Goal: Task Accomplishment & Management: Manage account settings

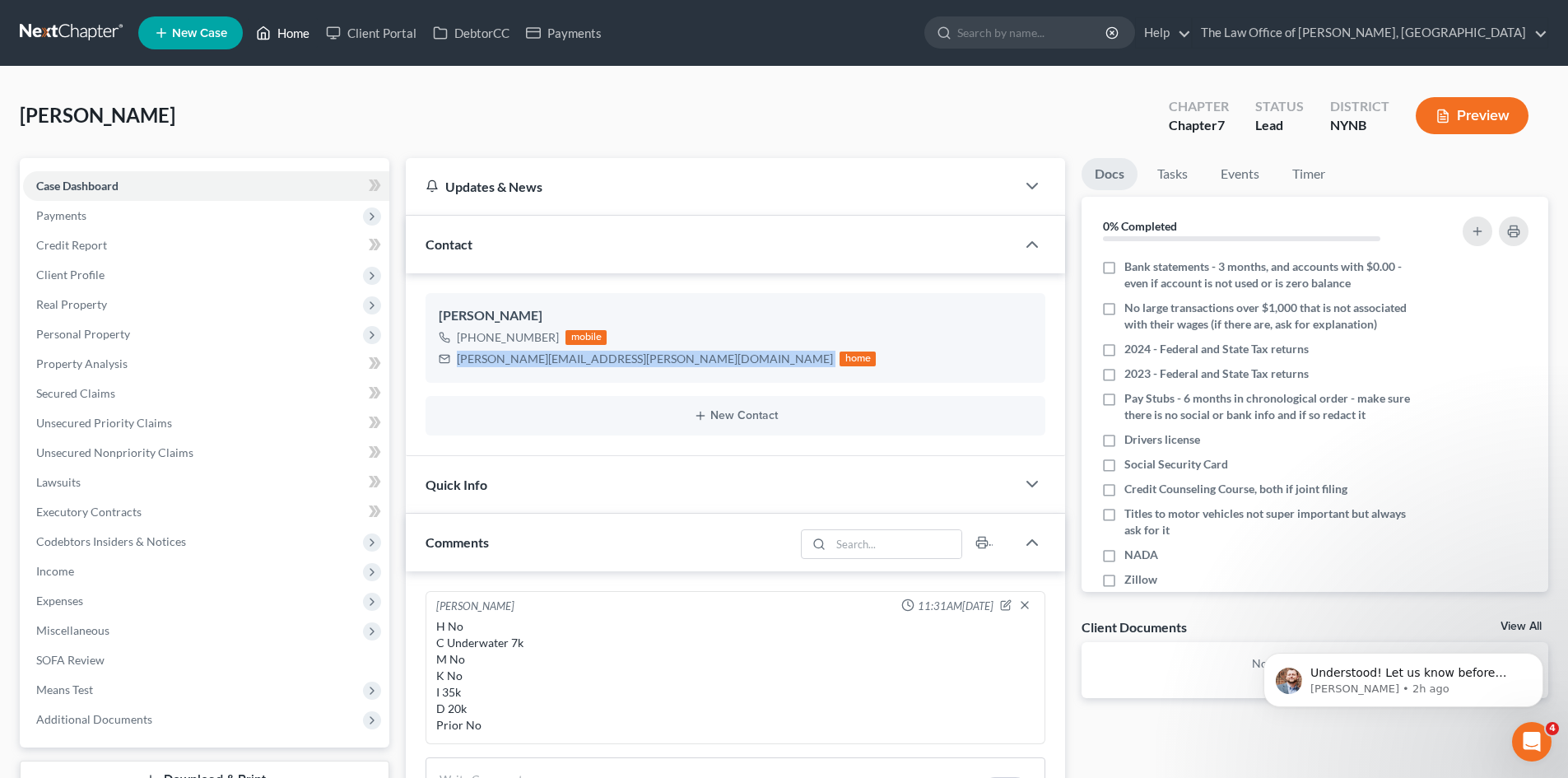
drag, startPoint x: 299, startPoint y: 35, endPoint x: 890, endPoint y: 164, distance: 604.9
click at [299, 35] on link "Home" at bounding box center [282, 33] width 70 height 30
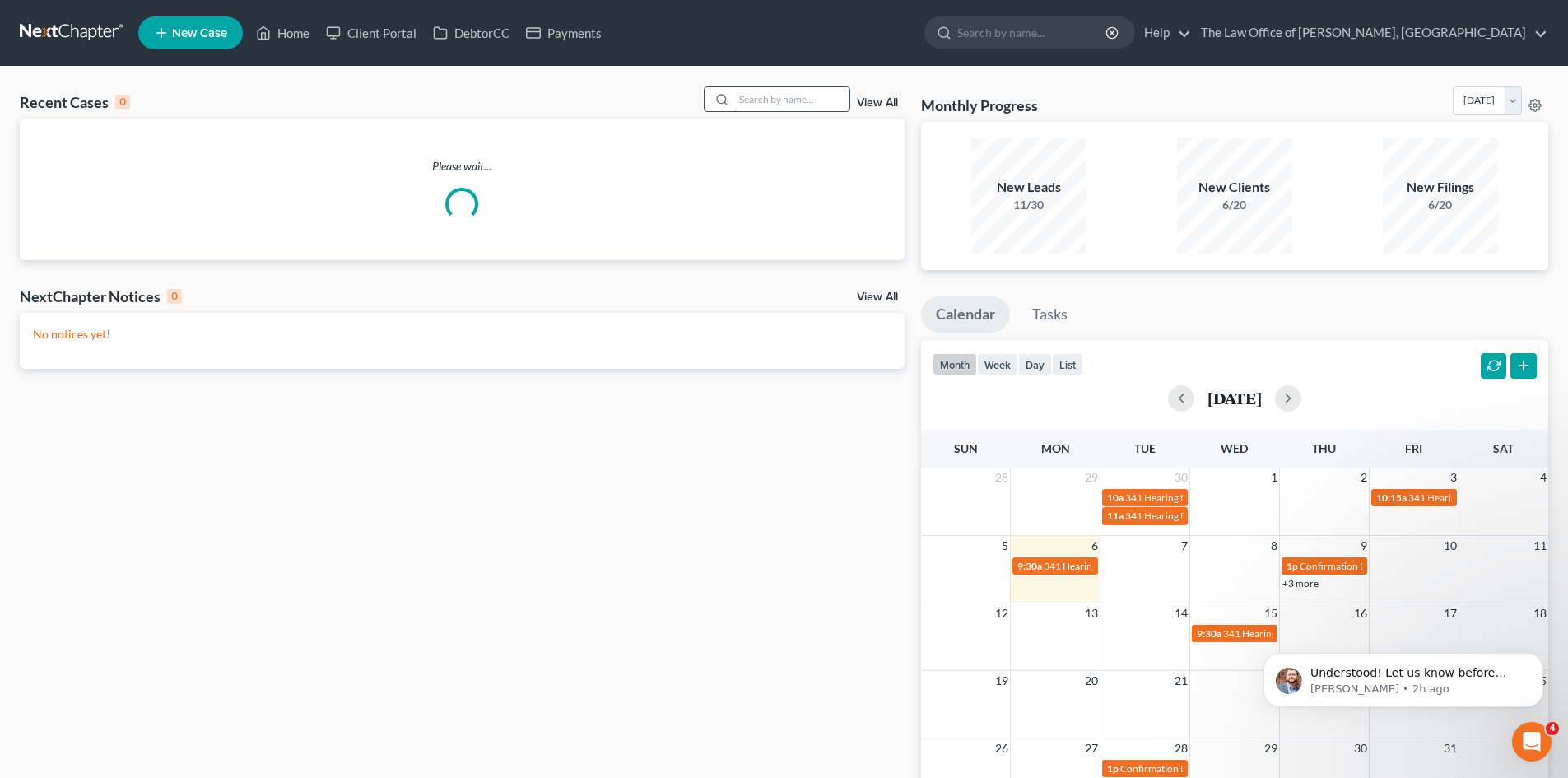
click at [788, 91] on input "search" at bounding box center [791, 99] width 115 height 24
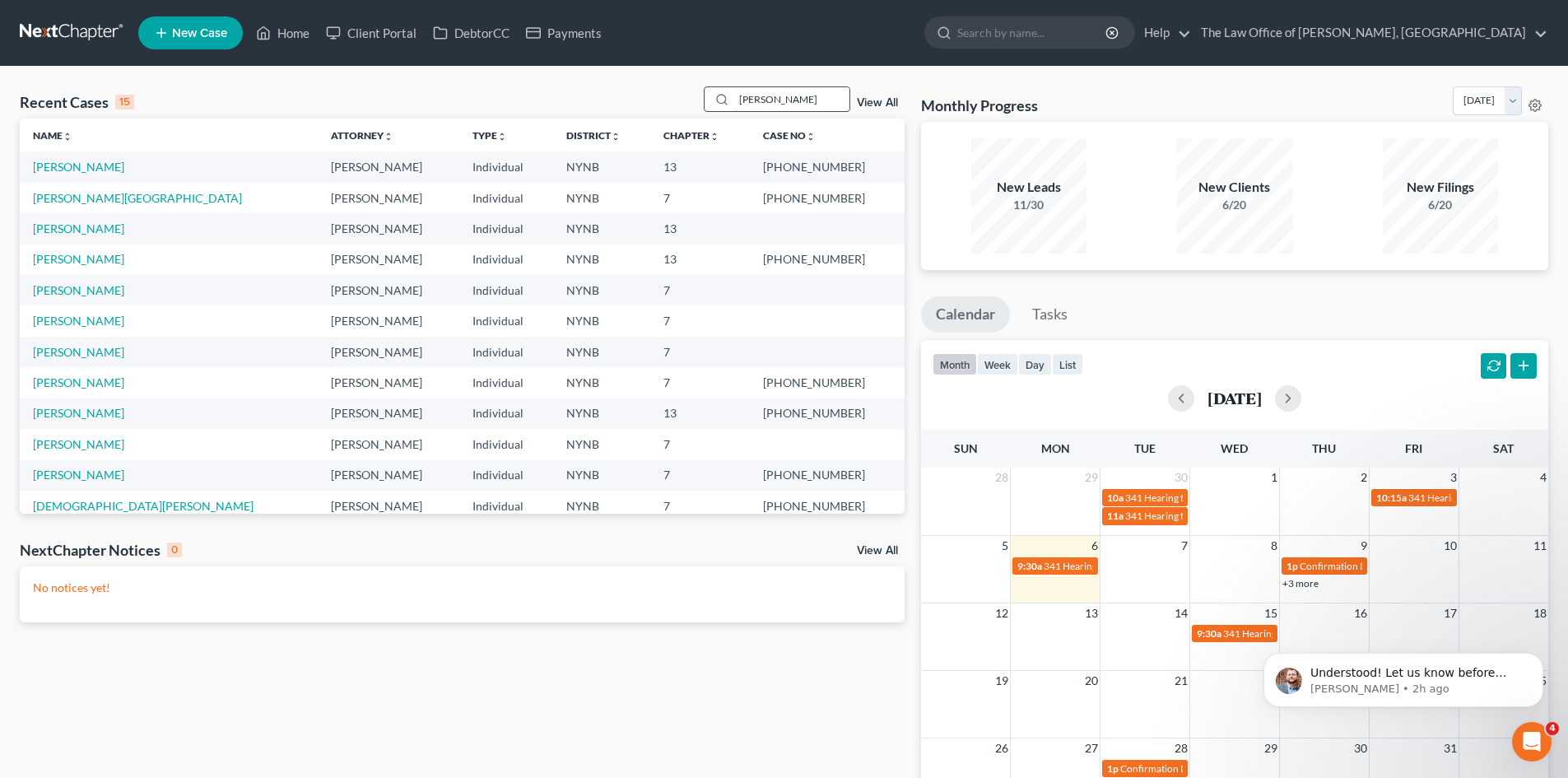
type input "[PERSON_NAME]"
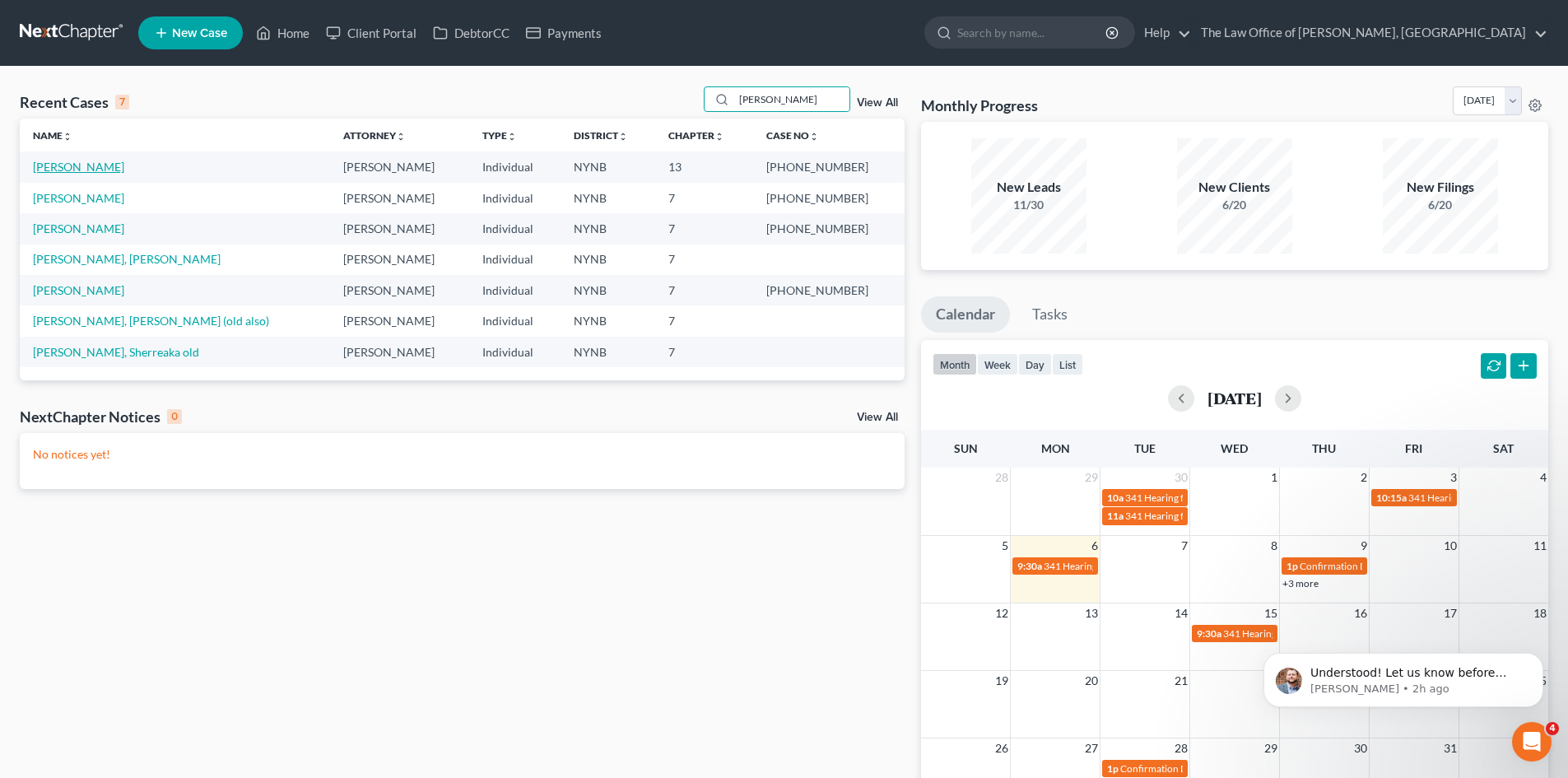
click at [86, 167] on link "[PERSON_NAME]" at bounding box center [79, 166] width 92 height 14
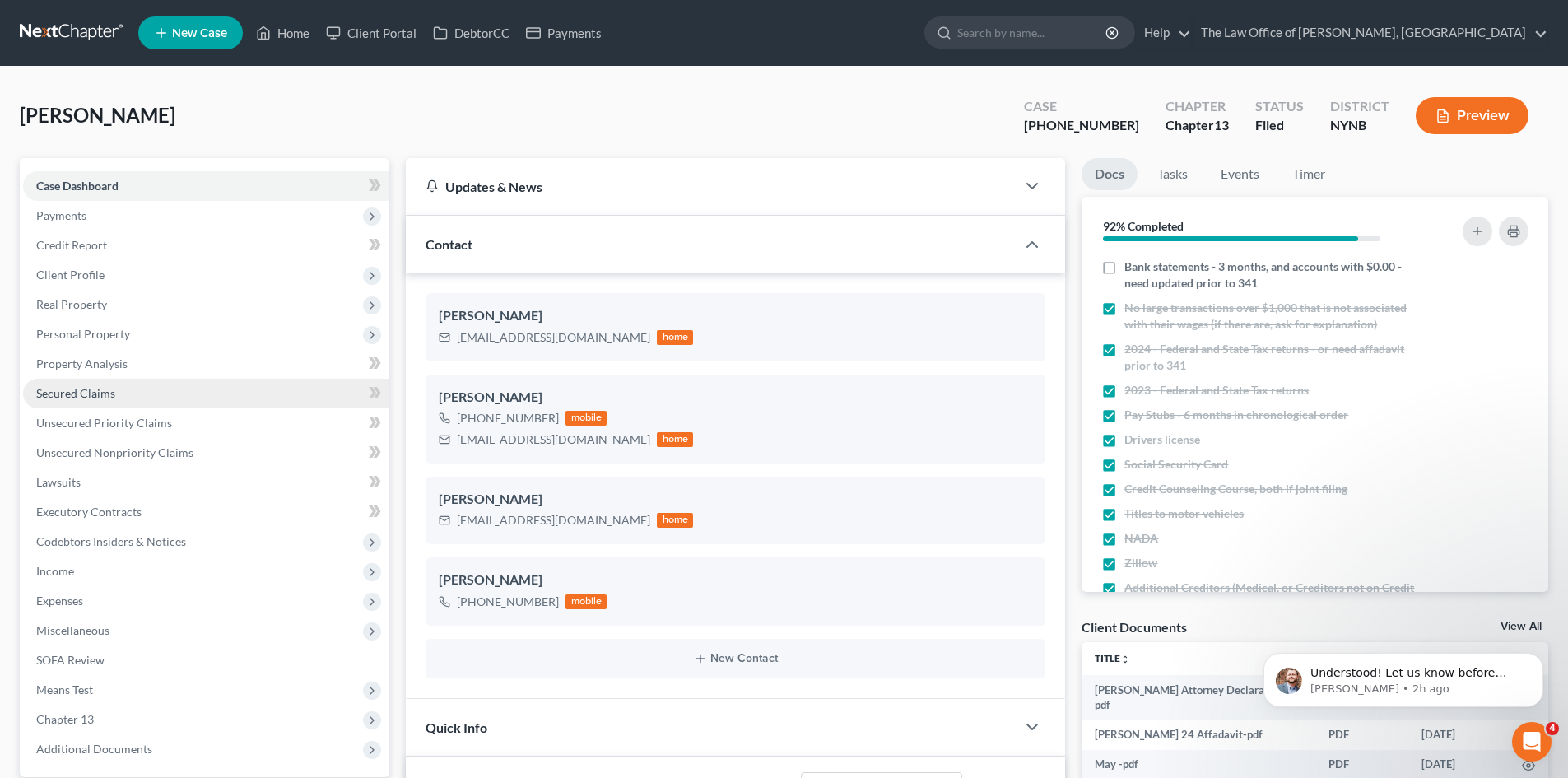
click at [99, 396] on span "Secured Claims" at bounding box center [76, 393] width 79 height 14
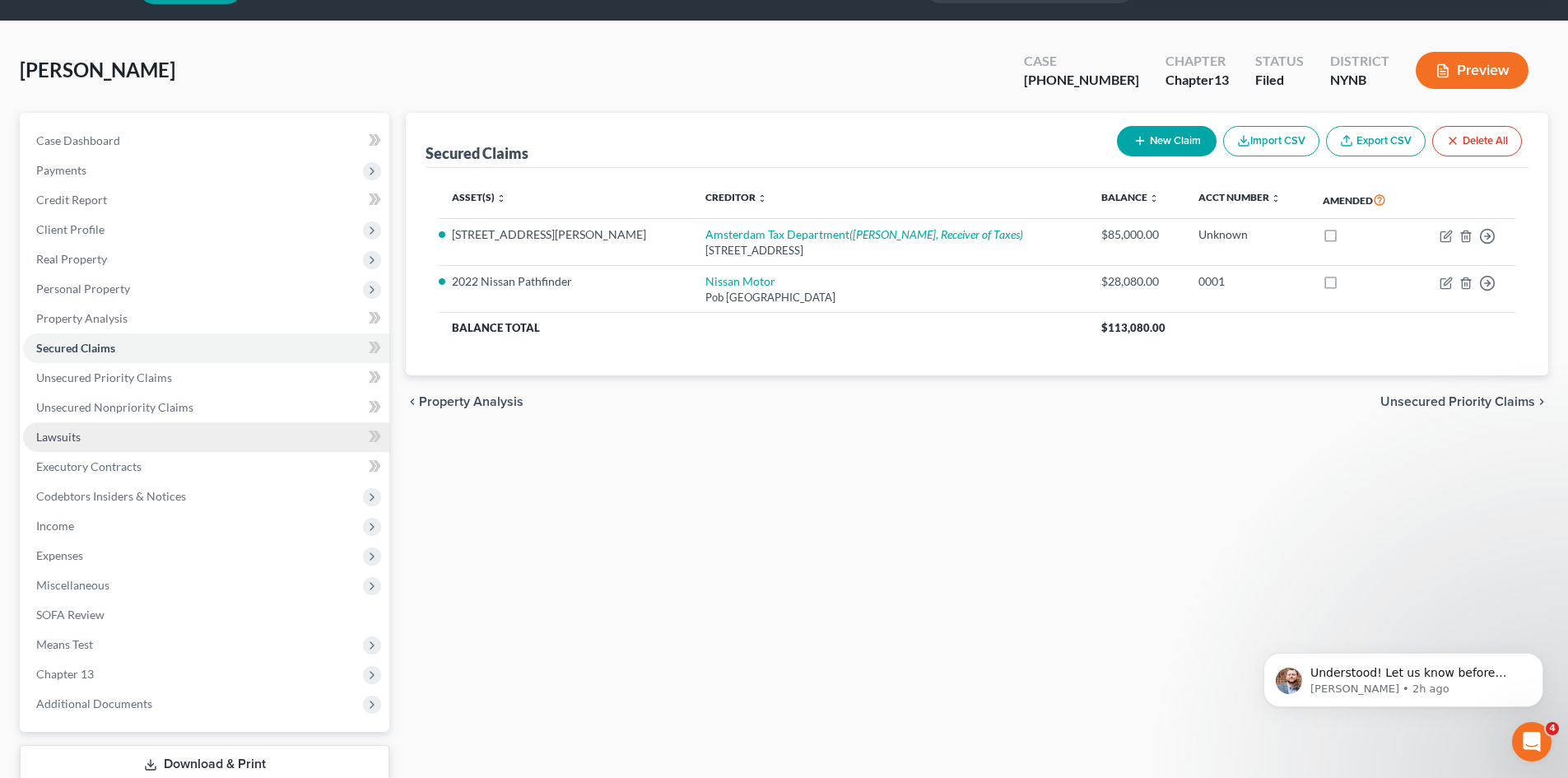
scroll to position [156, 0]
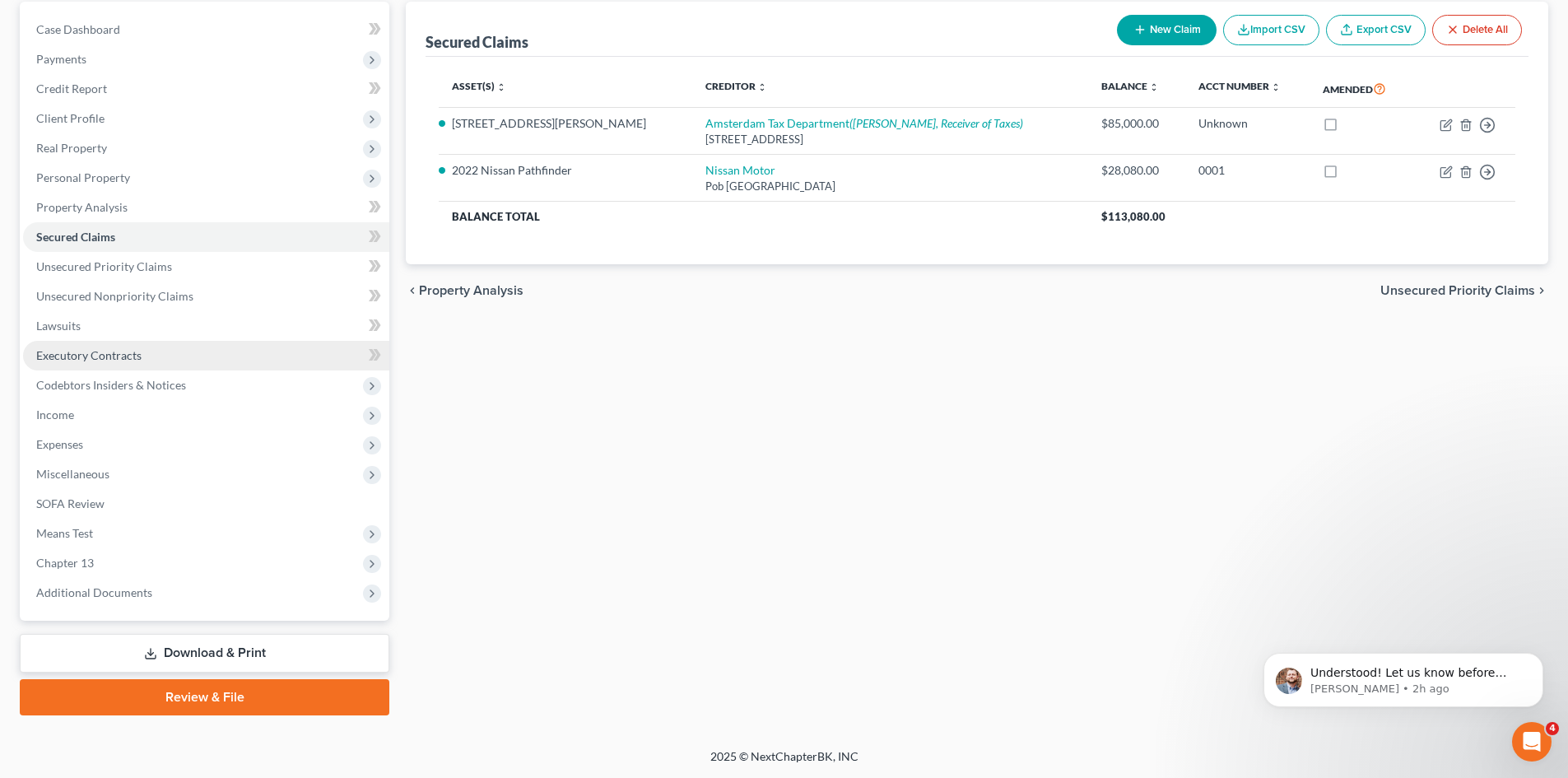
click at [79, 353] on span "Executory Contracts" at bounding box center [89, 354] width 106 height 14
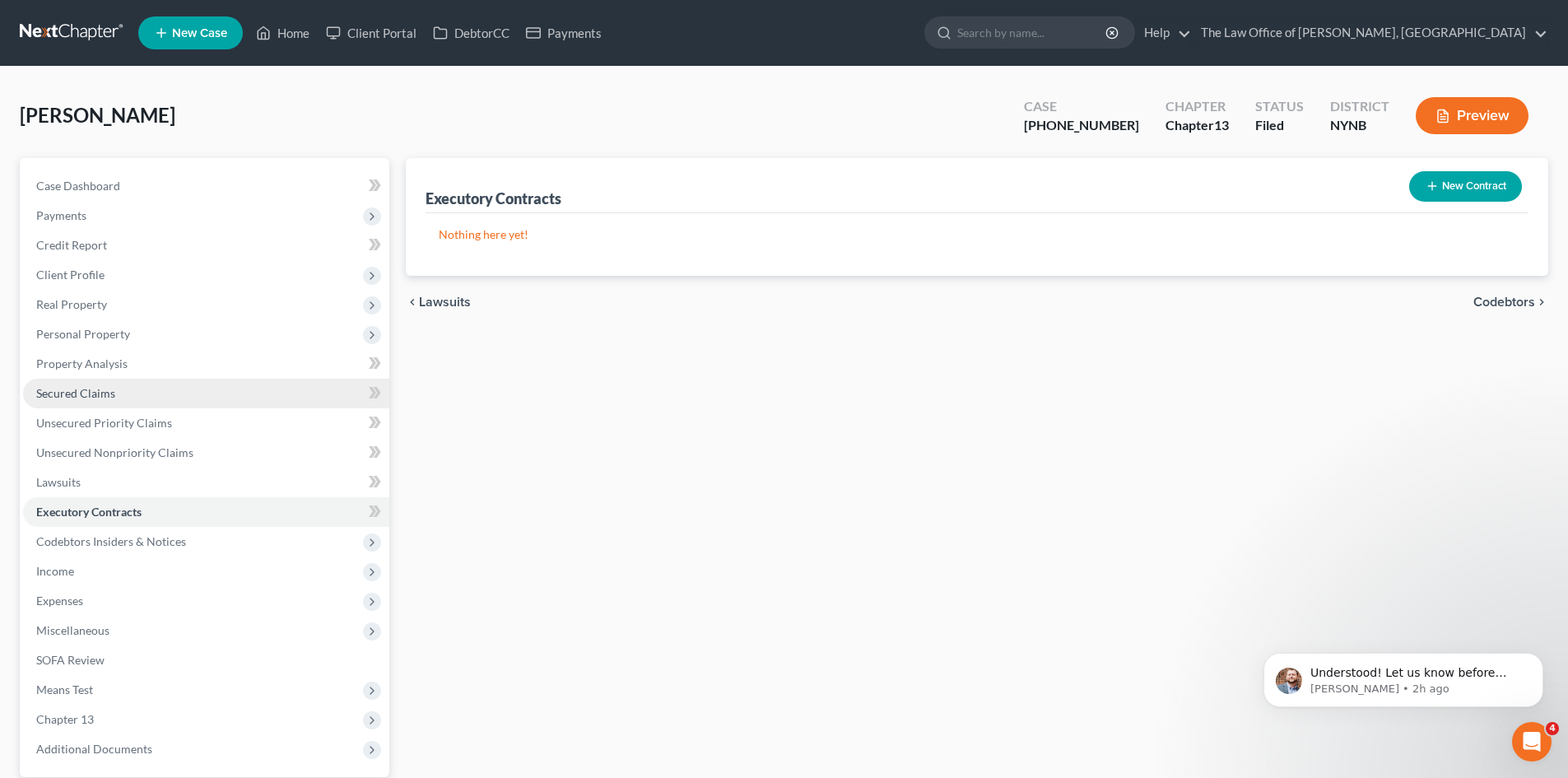
click at [86, 402] on link "Secured Claims" at bounding box center [207, 394] width 367 height 30
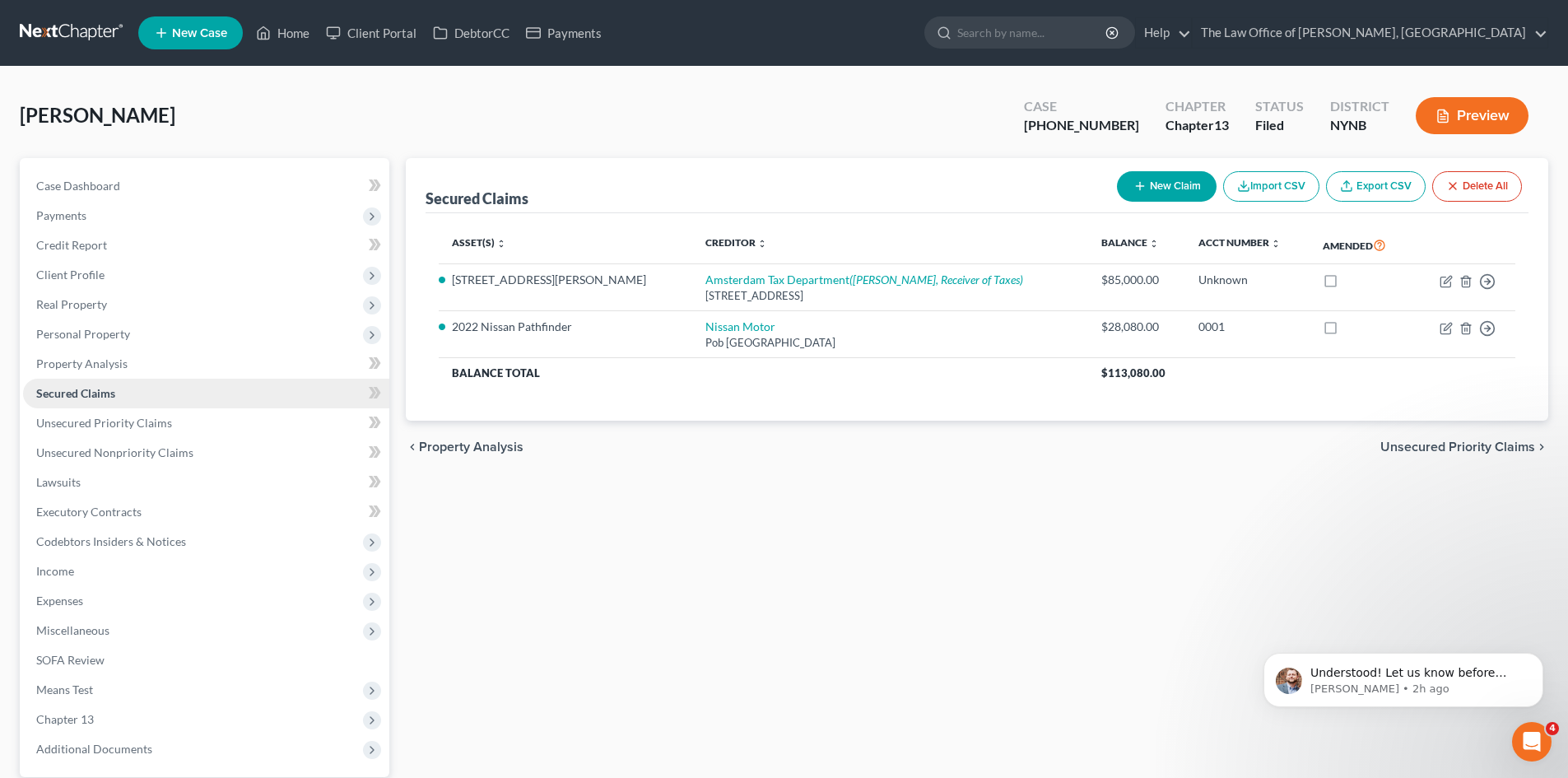
click at [90, 392] on span "Secured Claims" at bounding box center [76, 393] width 79 height 14
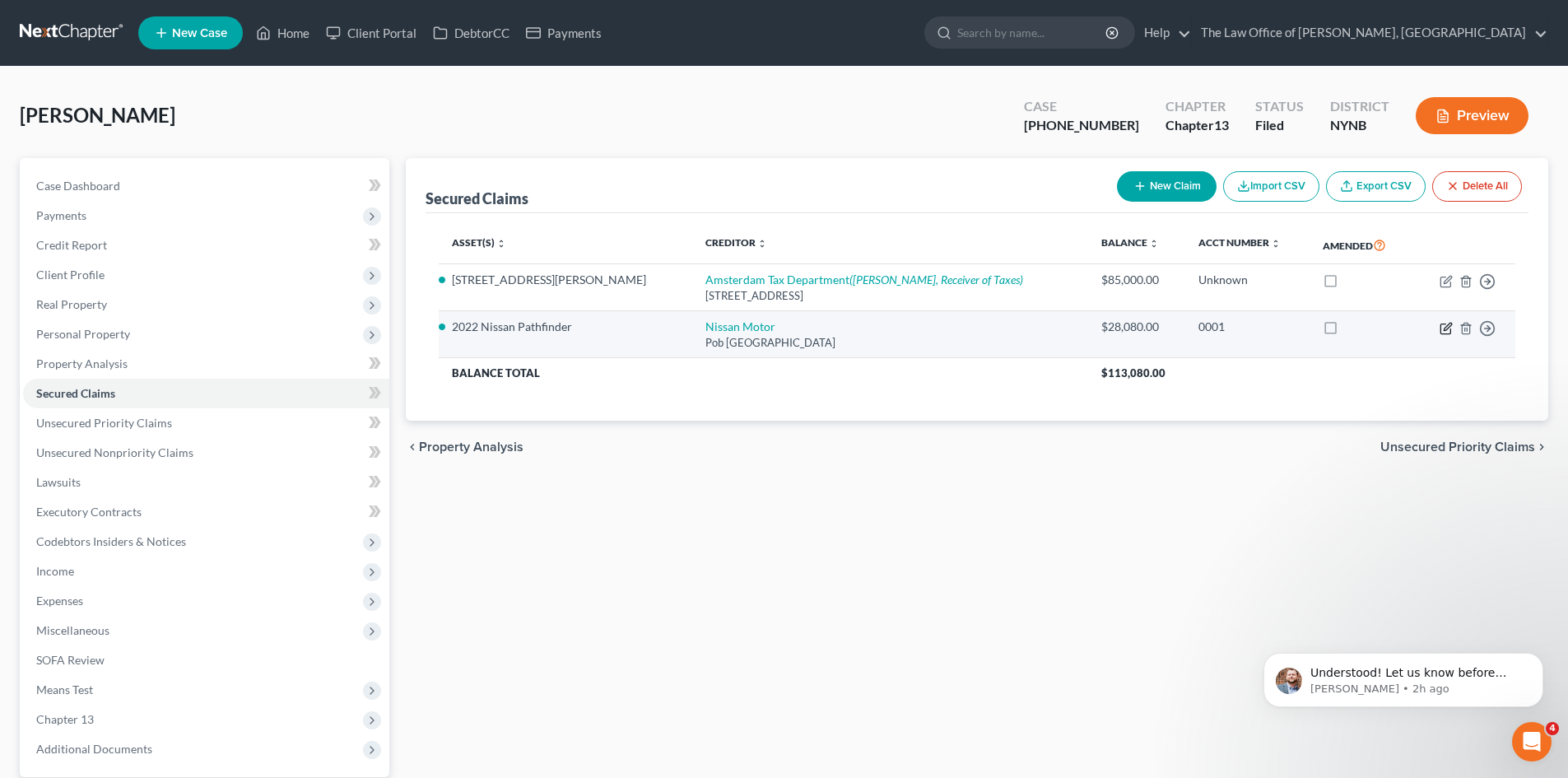
click at [1449, 328] on icon "button" at bounding box center [1446, 328] width 13 height 13
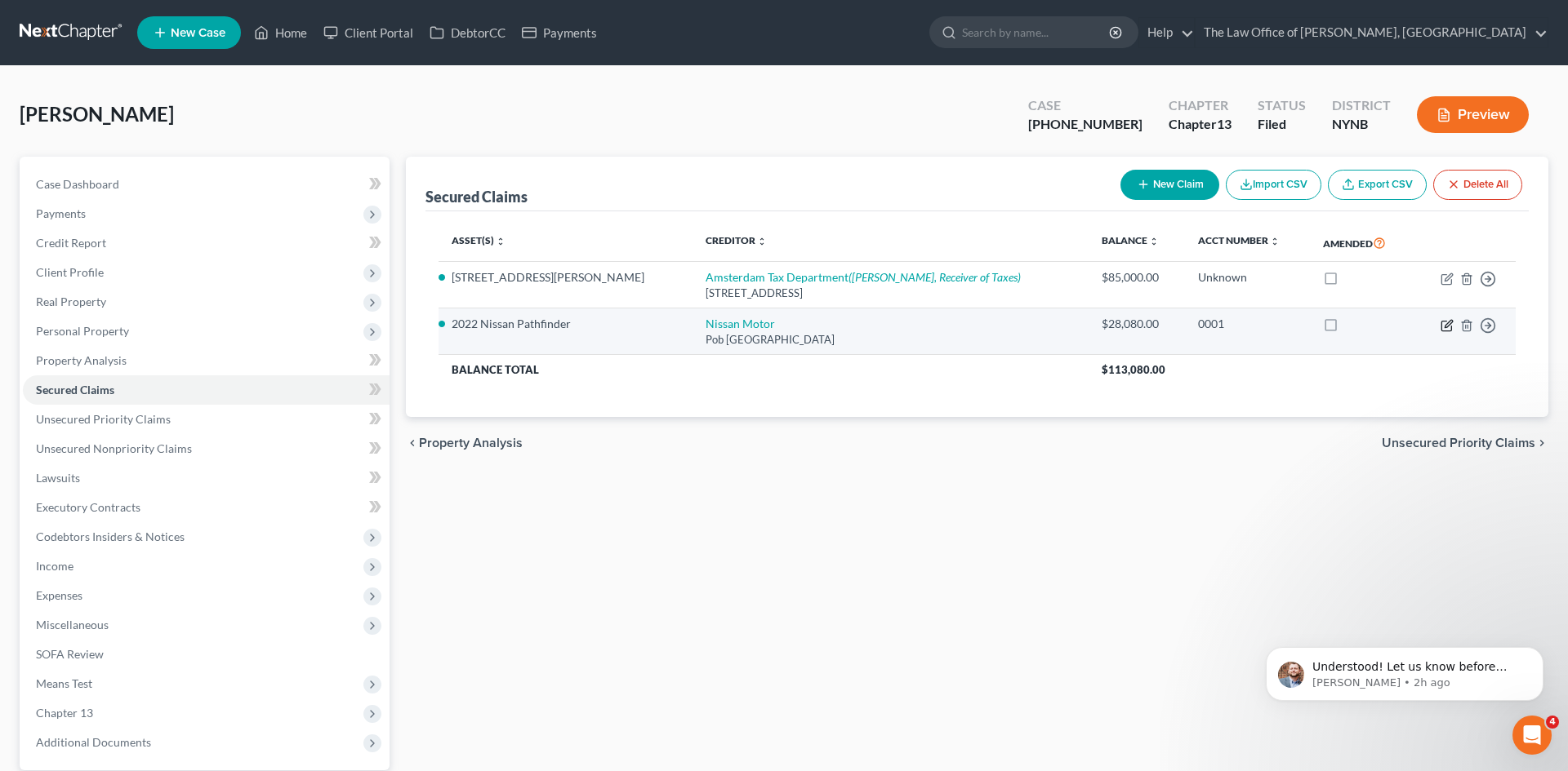
select select "45"
select select "6"
select select "2"
select select "0"
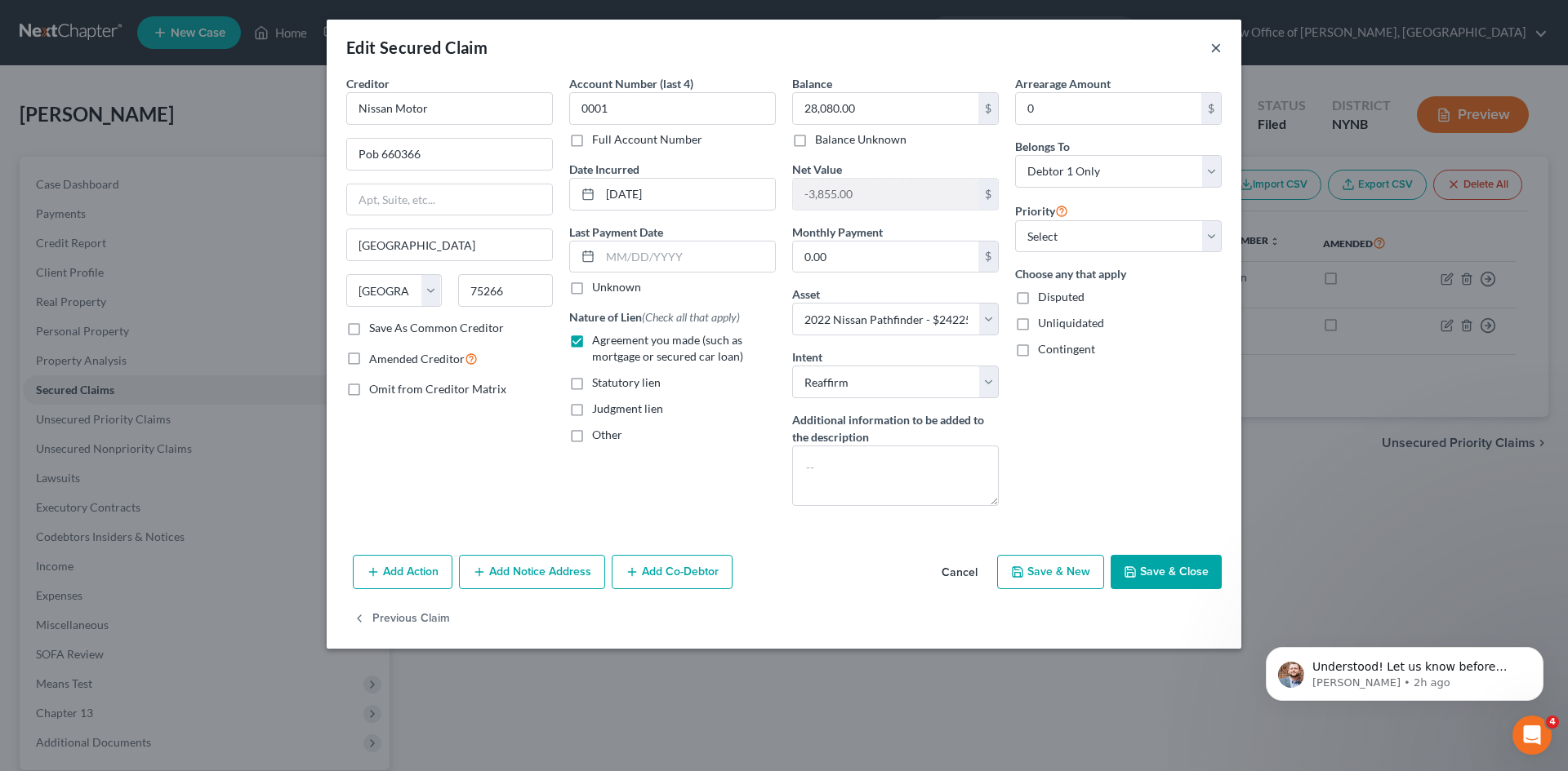
click at [1219, 46] on button "×" at bounding box center [1216, 47] width 11 height 19
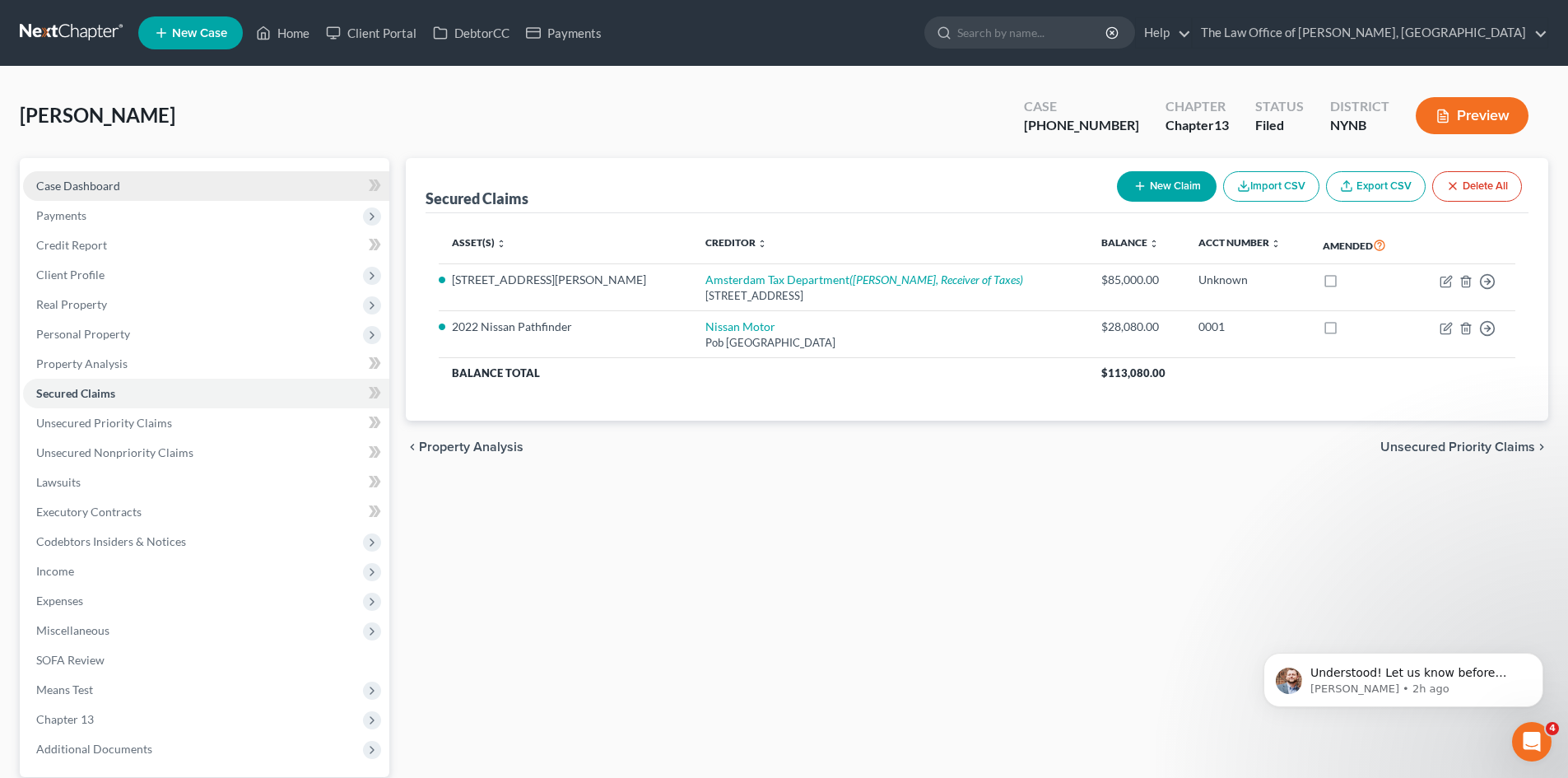
click at [82, 183] on span "Case Dashboard" at bounding box center [79, 185] width 84 height 14
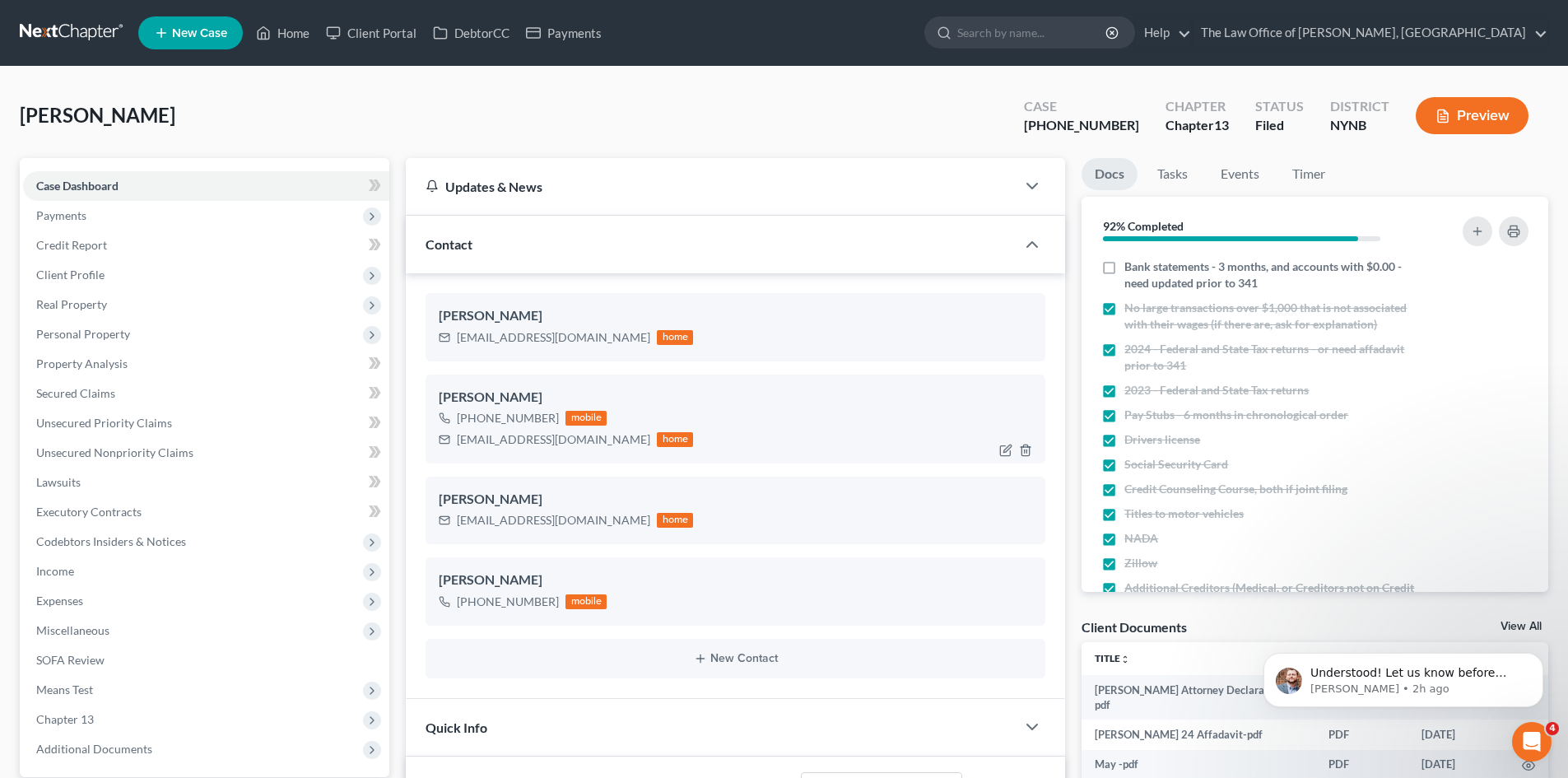
scroll to position [335, 0]
click at [498, 416] on div "[PHONE_NUMBER]" at bounding box center [508, 419] width 102 height 17
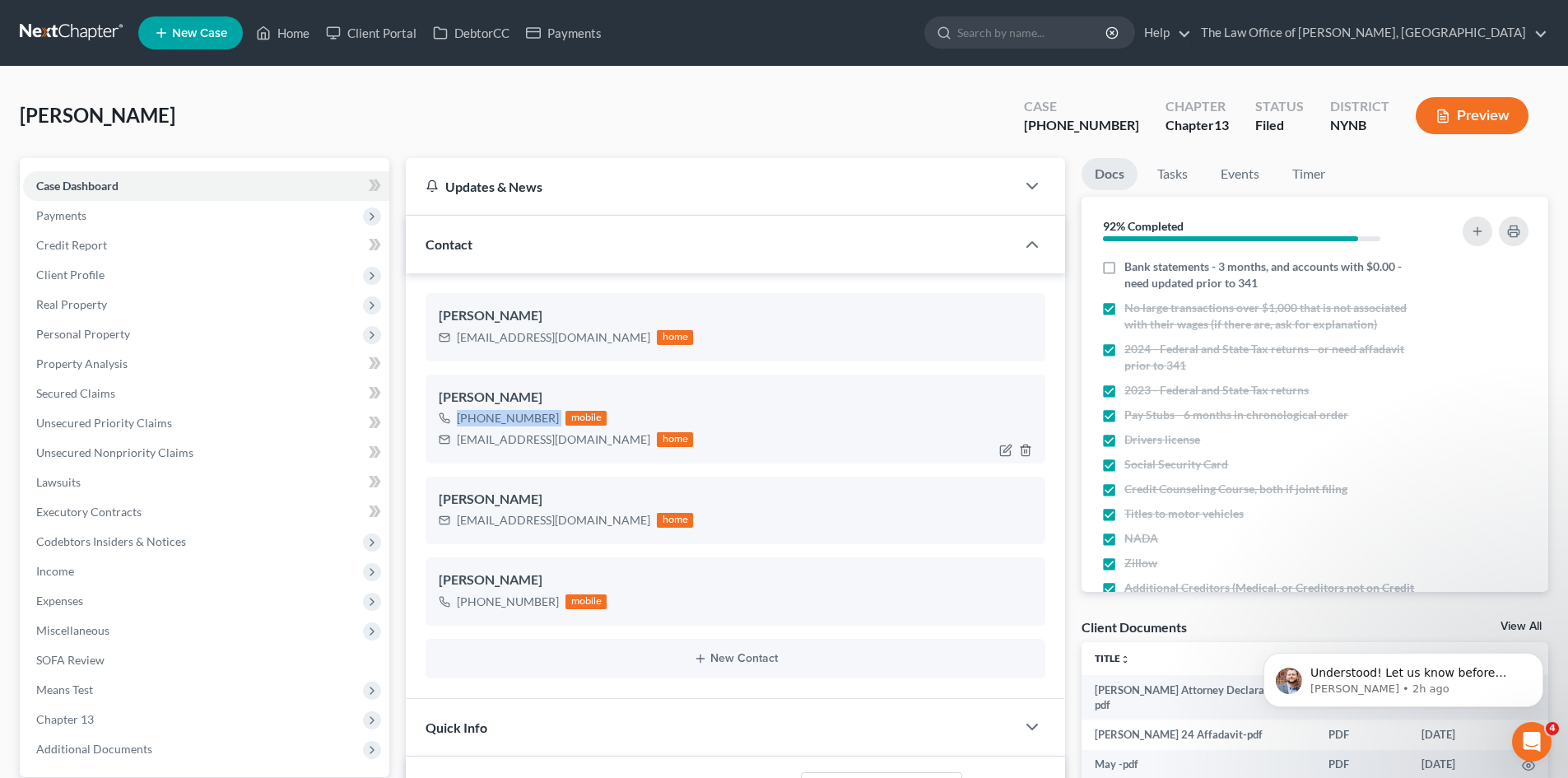
copy div "[PHONE_NUMBER]"
click at [113, 396] on span "Secured Claims" at bounding box center [76, 393] width 79 height 14
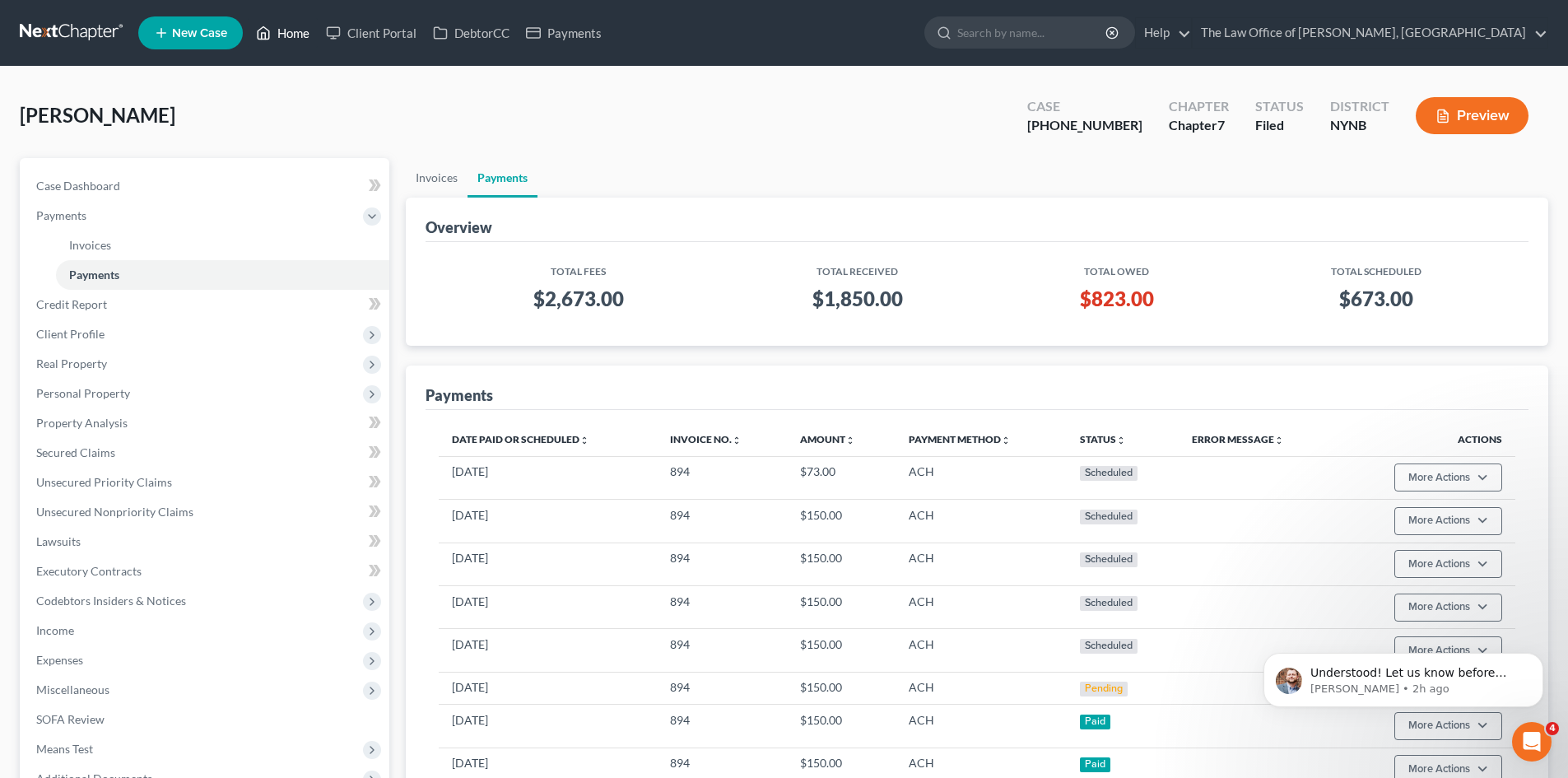
click at [308, 36] on link "Home" at bounding box center [282, 33] width 70 height 30
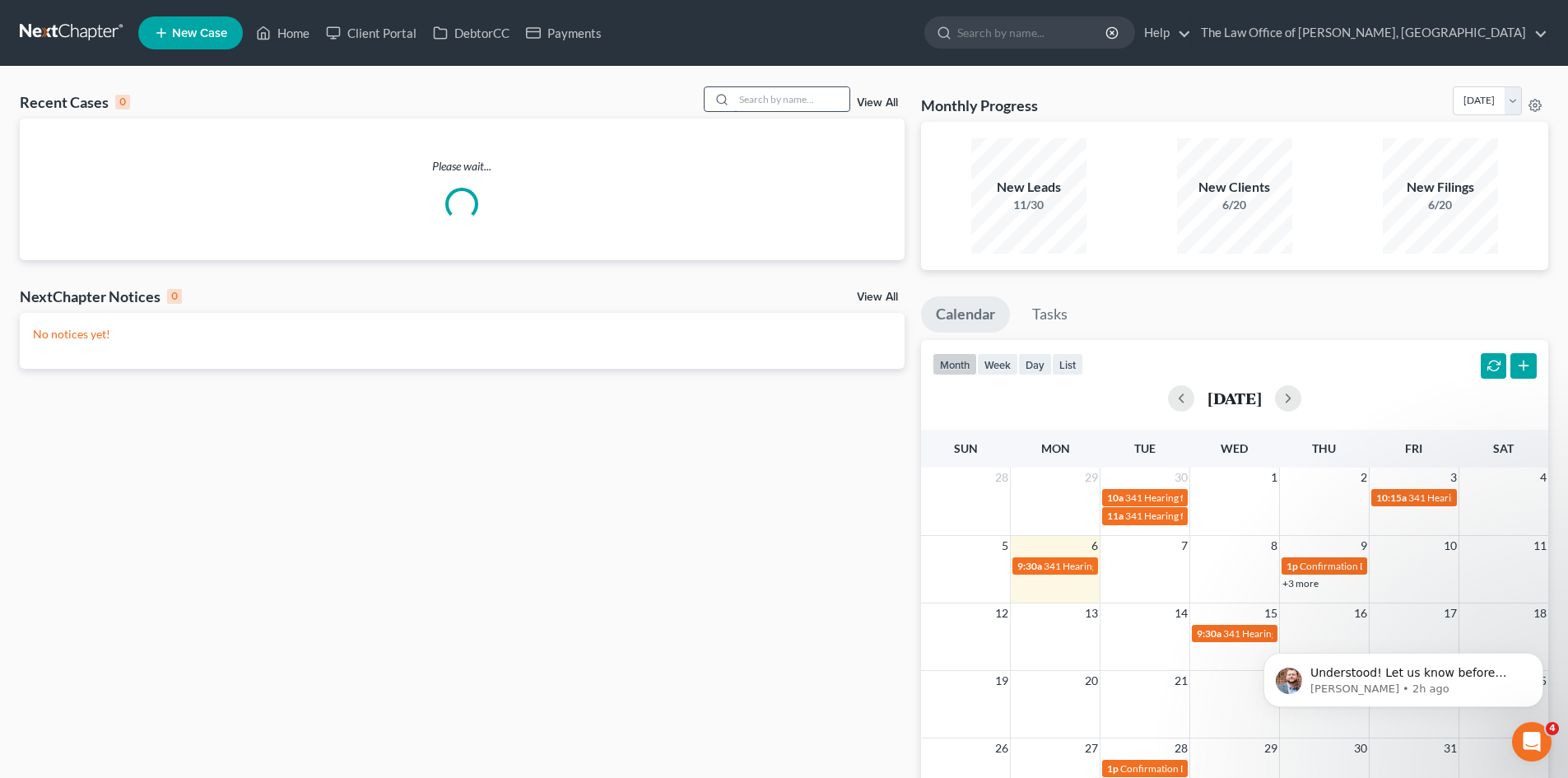
click at [747, 94] on input "search" at bounding box center [791, 99] width 115 height 24
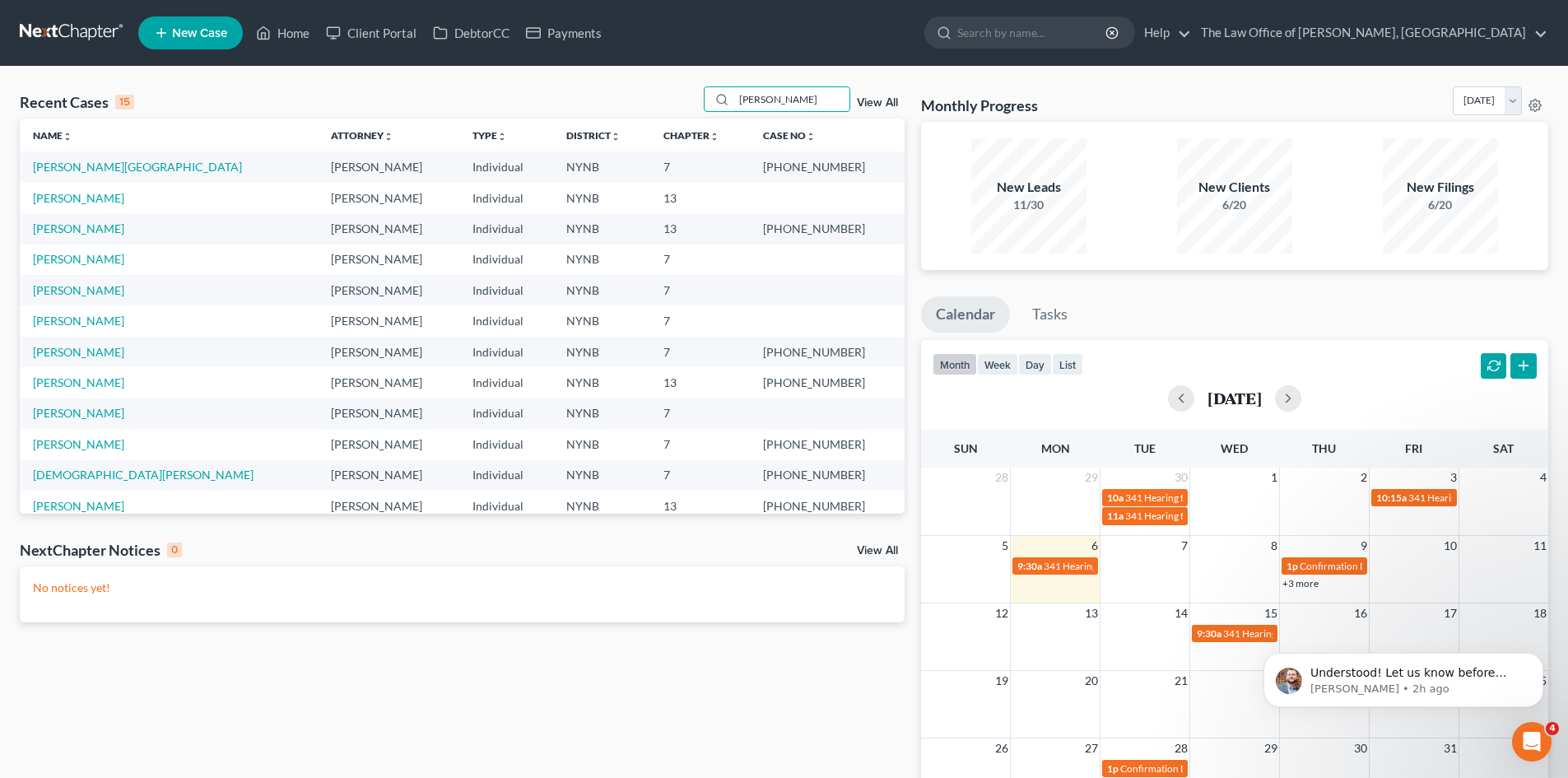
type input "frasier"
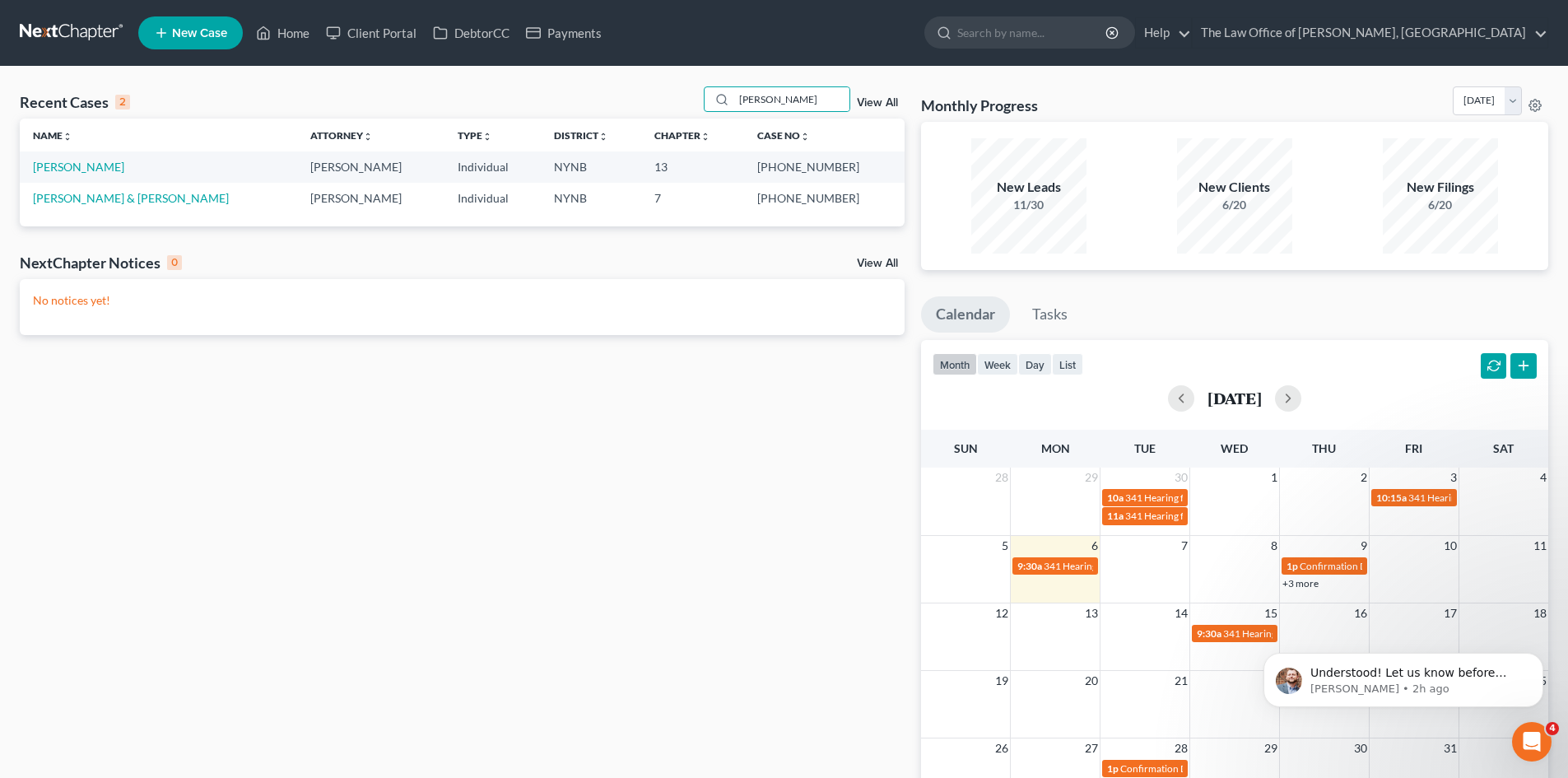
click at [88, 175] on td "[PERSON_NAME]" at bounding box center [158, 166] width 278 height 31
click at [90, 169] on link "[PERSON_NAME]" at bounding box center [79, 166] width 92 height 14
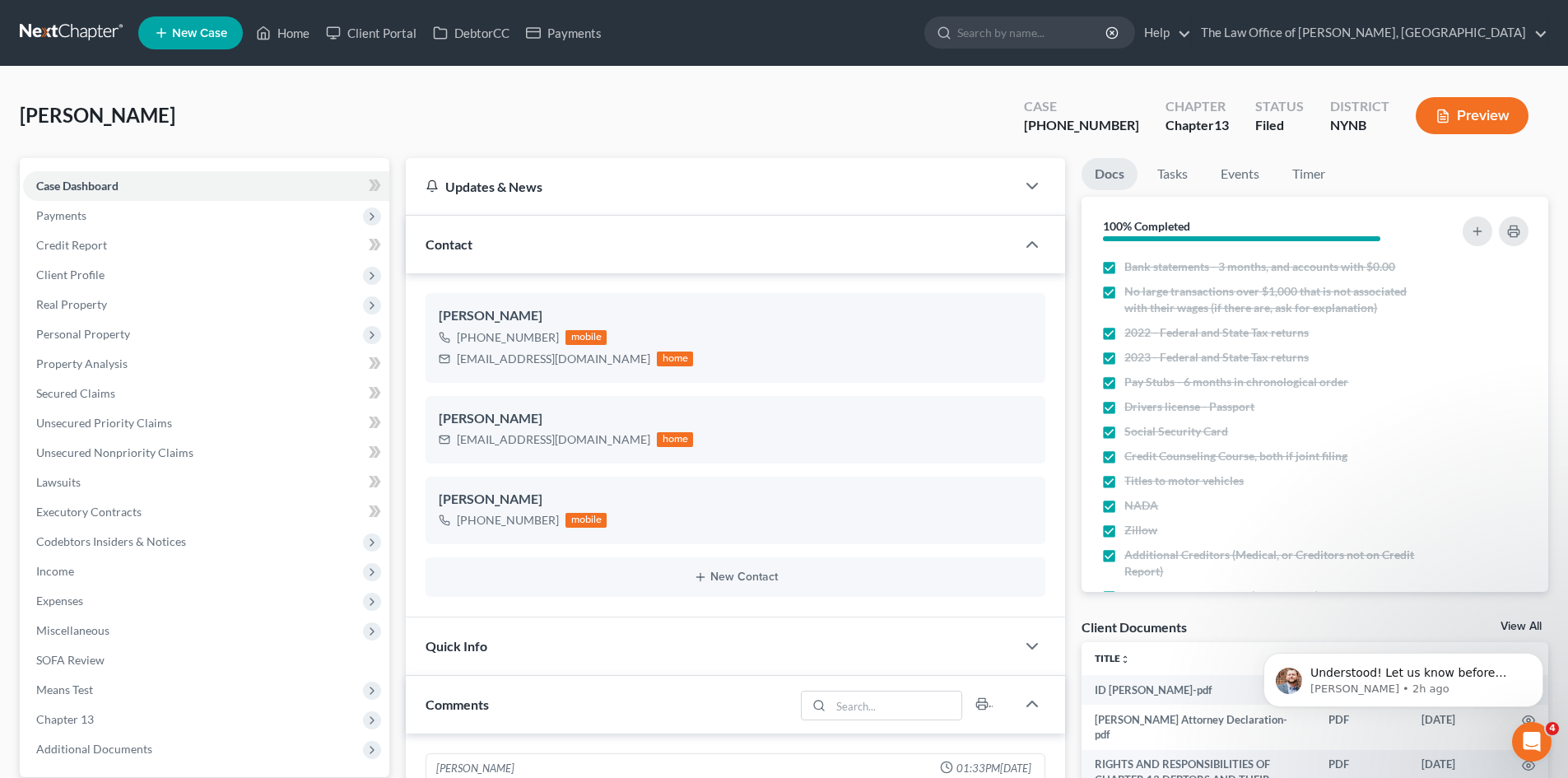
scroll to position [452, 0]
click at [539, 339] on div "+1 (207) 400-2821" at bounding box center [508, 338] width 102 height 17
click at [538, 339] on div "+1 (207) 400-2821" at bounding box center [508, 338] width 102 height 17
click at [537, 339] on div "+1 (207) 400-2821" at bounding box center [508, 338] width 102 height 17
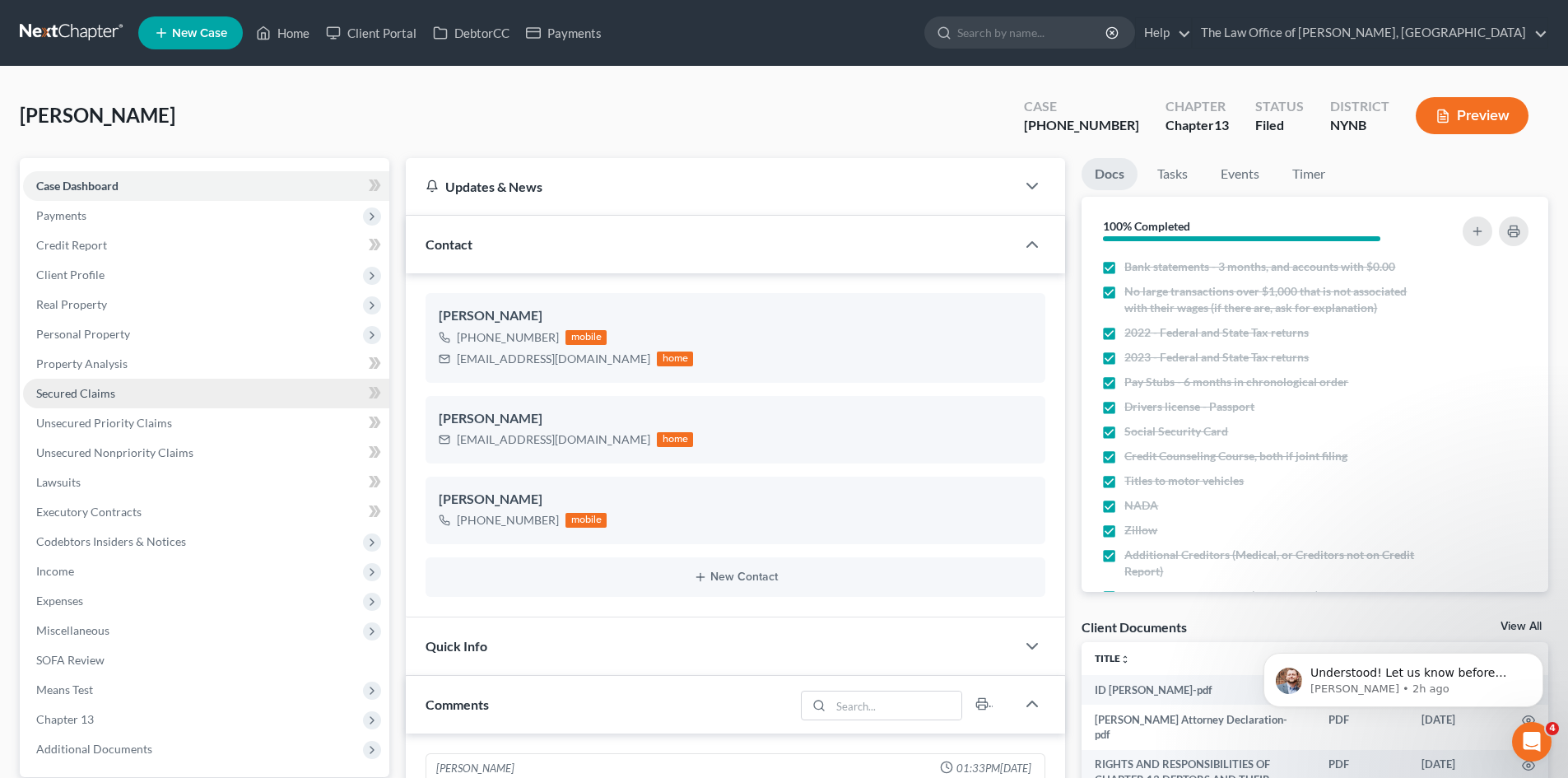
click at [105, 389] on span "Secured Claims" at bounding box center [76, 393] width 79 height 14
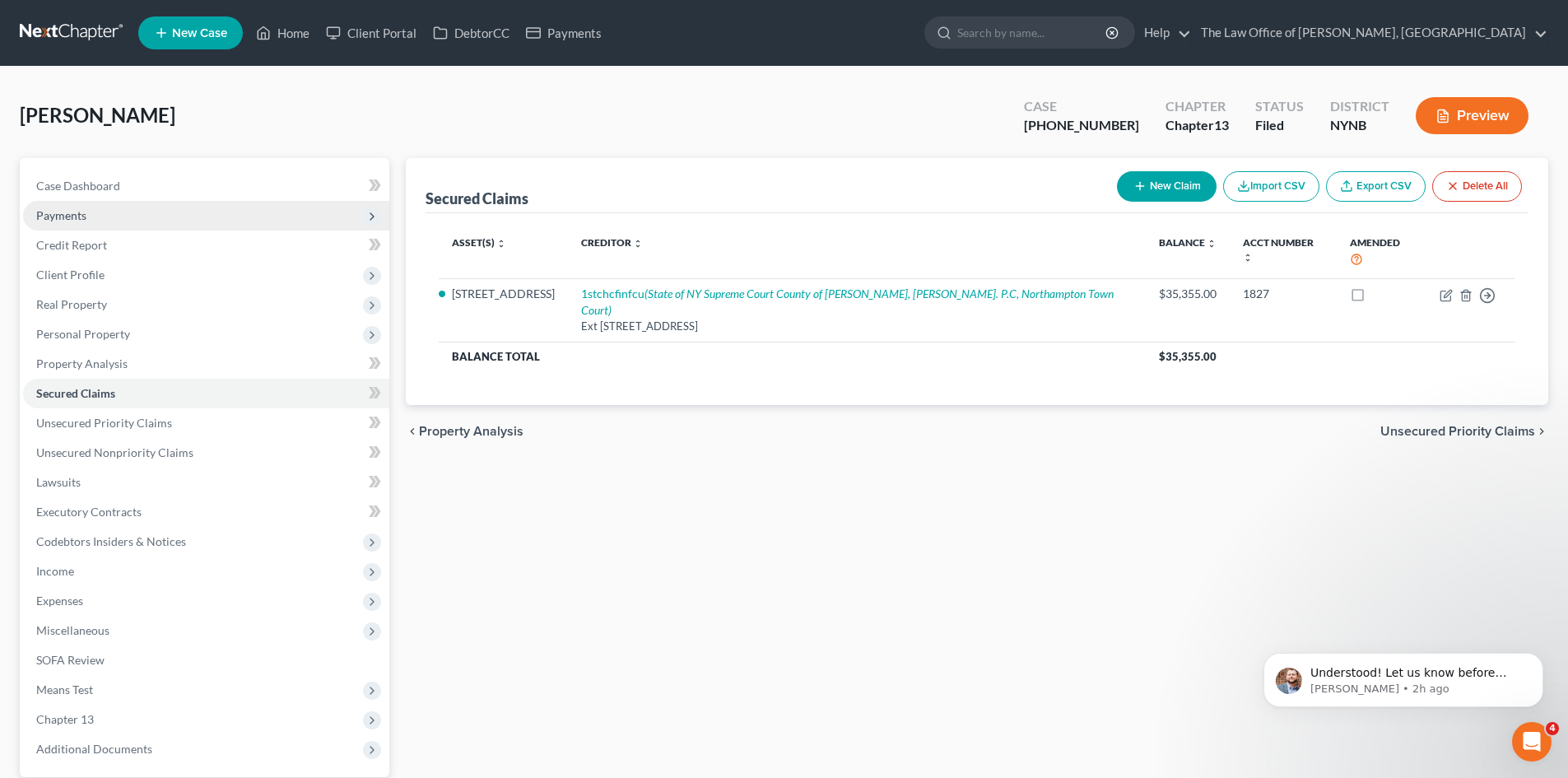
click at [147, 201] on span "Payments" at bounding box center [207, 216] width 367 height 30
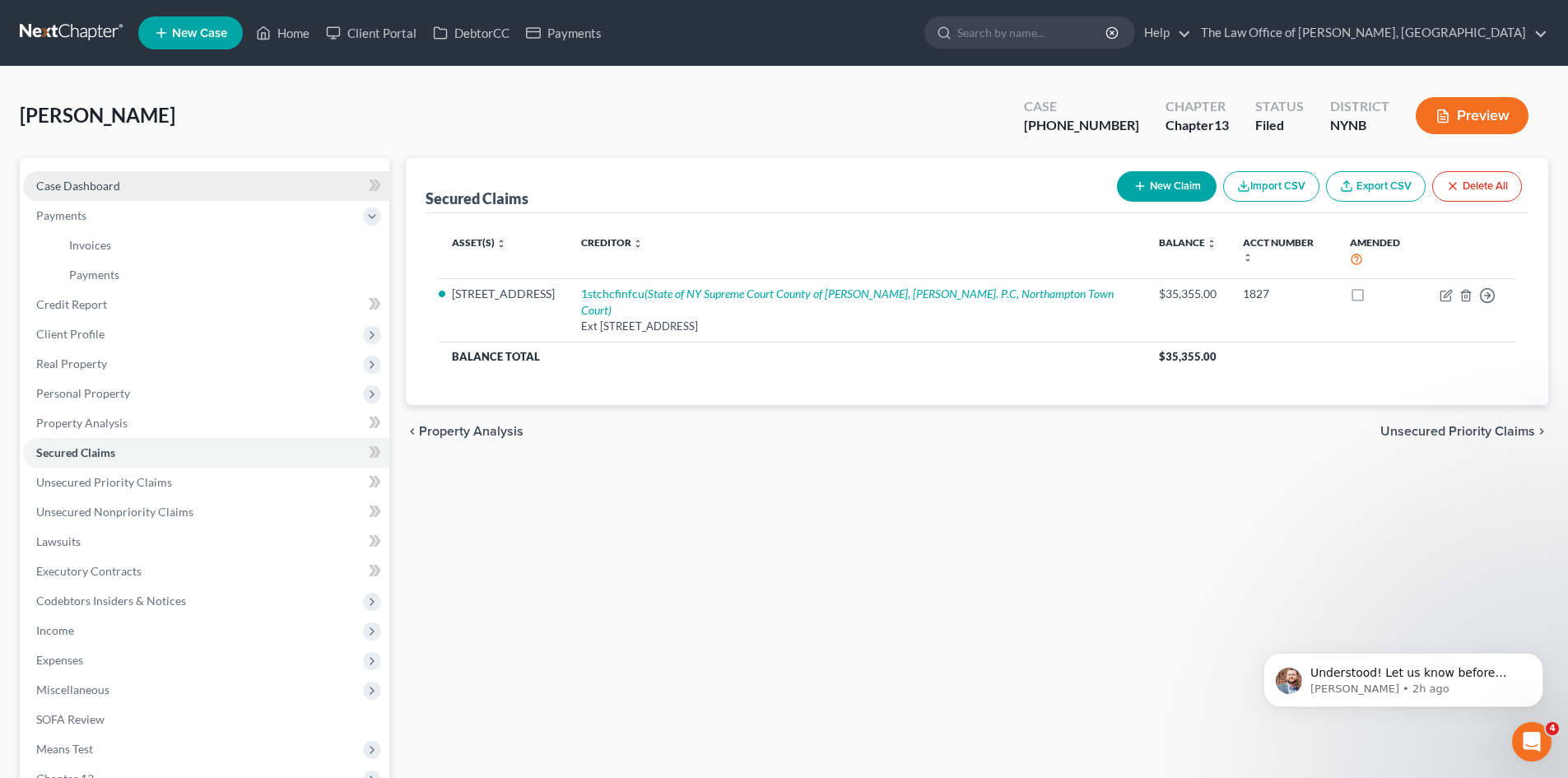
click at [138, 186] on link "Case Dashboard" at bounding box center [207, 186] width 367 height 30
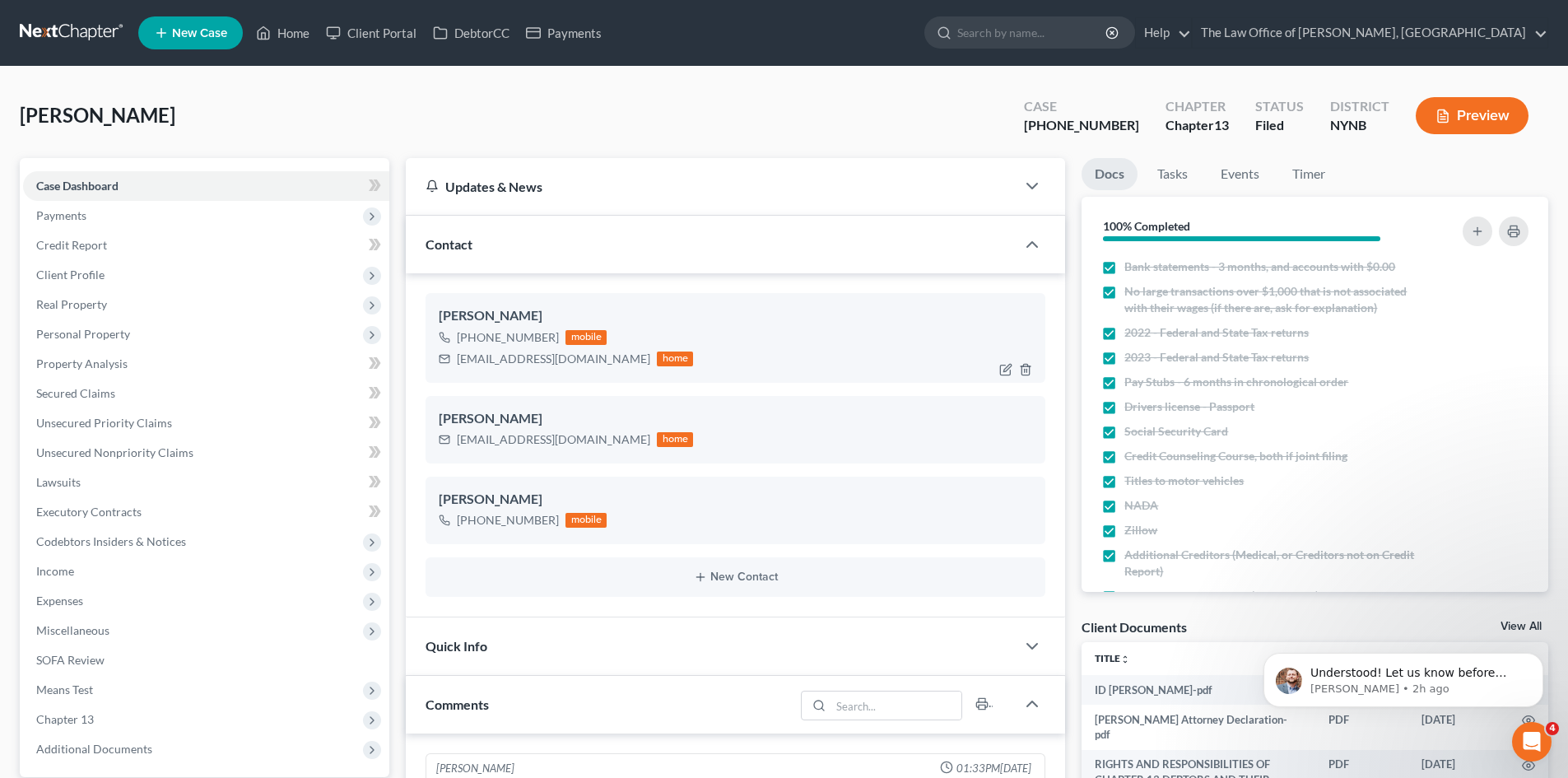
click at [496, 340] on div "+1 (207) 400-2821" at bounding box center [508, 338] width 102 height 17
copy div "+1 (207) 400-2821"
